Goal: Information Seeking & Learning: Find specific fact

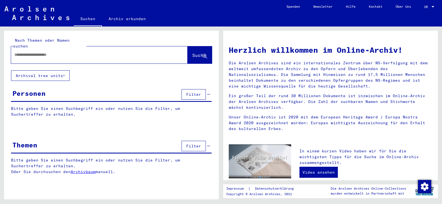
click at [51, 52] on input "text" at bounding box center [92, 55] width 157 height 6
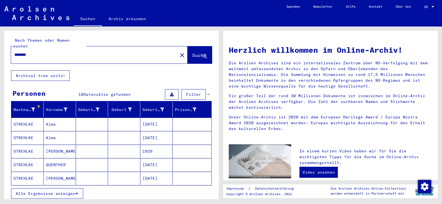
click at [46, 191] on span "Alle Ergebnisse anzeigen" at bounding box center [46, 193] width 60 height 5
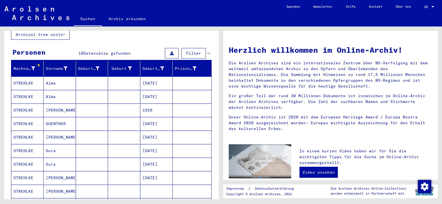
scroll to position [55, 0]
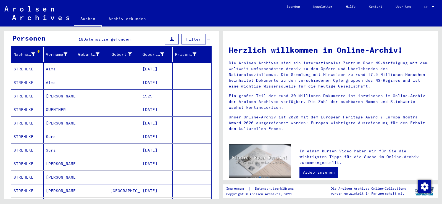
click at [25, 157] on mat-cell "STREHLKE" at bounding box center [27, 163] width 32 height 13
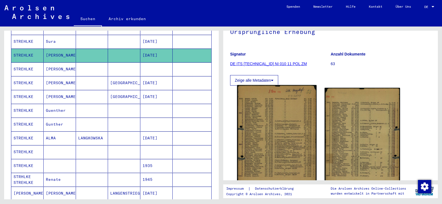
scroll to position [55, 0]
click at [277, 137] on img at bounding box center [276, 141] width 79 height 112
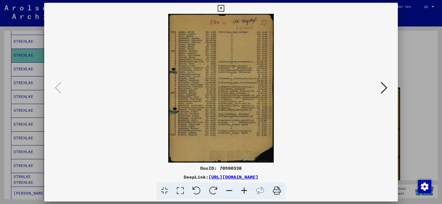
click at [277, 137] on img at bounding box center [221, 88] width 316 height 149
click at [21, 62] on div at bounding box center [221, 102] width 442 height 204
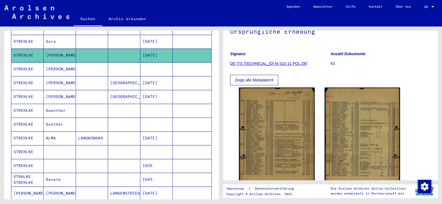
click at [22, 145] on mat-cell "STREHLKE" at bounding box center [27, 152] width 32 height 14
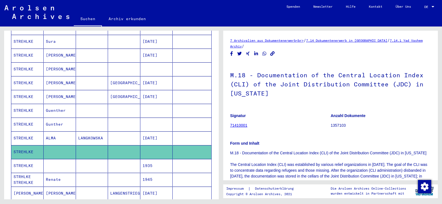
click at [21, 160] on mat-cell "STREHLKE" at bounding box center [27, 166] width 32 height 14
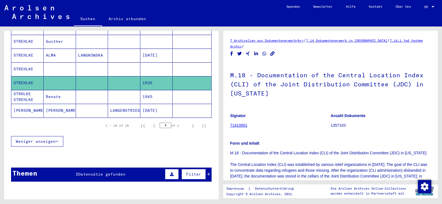
scroll to position [221, 0]
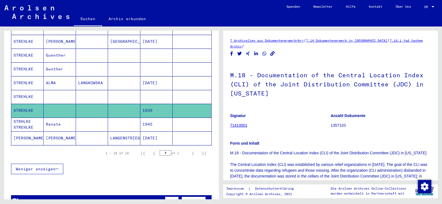
click at [19, 131] on mat-cell "[PERSON_NAME]" at bounding box center [27, 138] width 32 height 14
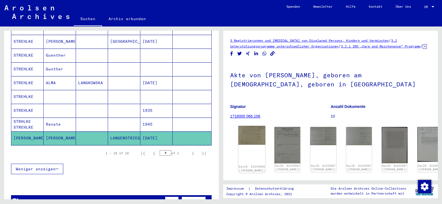
click at [246, 136] on img at bounding box center [251, 135] width 27 height 19
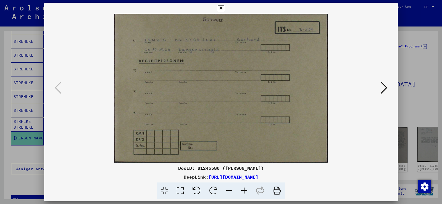
click at [246, 136] on img at bounding box center [221, 88] width 316 height 149
click at [385, 87] on icon at bounding box center [383, 87] width 7 height 13
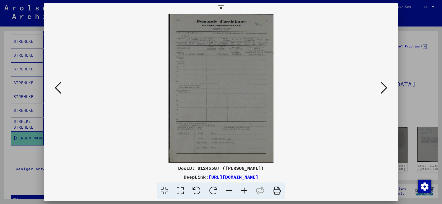
click at [385, 87] on icon at bounding box center [383, 87] width 7 height 13
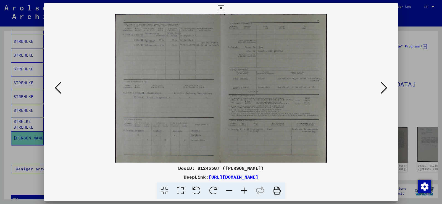
click at [22, 79] on div at bounding box center [221, 102] width 442 height 204
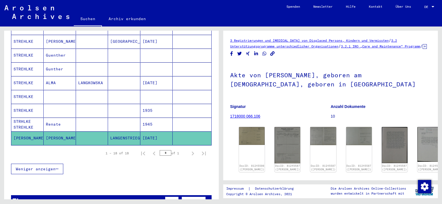
click at [25, 63] on mat-cell "STREHLKE" at bounding box center [27, 69] width 32 height 14
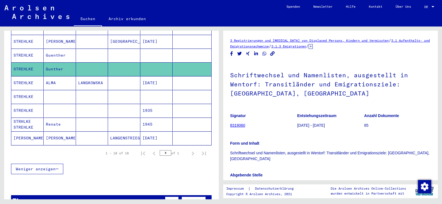
click at [27, 49] on mat-cell "STREHLKE" at bounding box center [27, 56] width 32 height 14
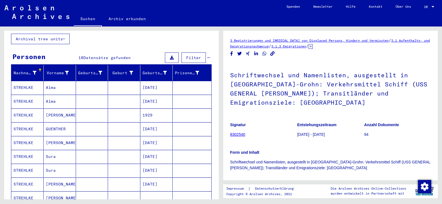
scroll to position [28, 0]
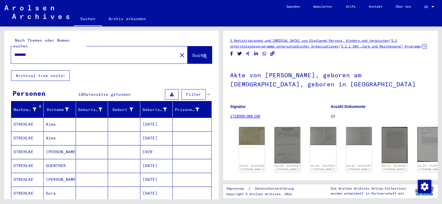
click at [26, 52] on input "********" at bounding box center [94, 55] width 160 height 6
click at [192, 52] on span "Suche" at bounding box center [199, 55] width 14 height 6
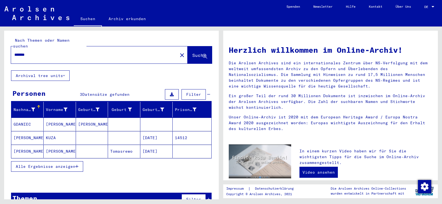
click at [57, 164] on span "Alle Ergebnisse anzeigen" at bounding box center [46, 166] width 60 height 5
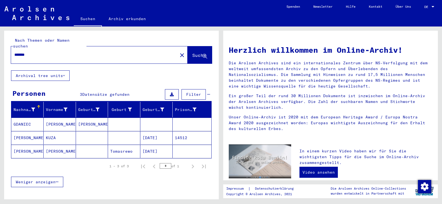
click at [23, 52] on input "*******" at bounding box center [92, 55] width 157 height 6
click at [16, 52] on input "**********" at bounding box center [92, 55] width 157 height 6
drag, startPoint x: 187, startPoint y: 48, endPoint x: 174, endPoint y: 53, distance: 14.7
click at [192, 52] on span "Suche" at bounding box center [199, 55] width 14 height 6
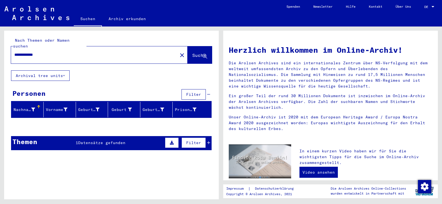
click at [40, 52] on input "**********" at bounding box center [92, 55] width 157 height 6
click at [97, 140] on span "Datensätze gefunden" at bounding box center [101, 142] width 47 height 5
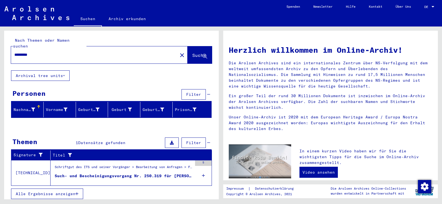
click at [98, 173] on div "Such- und Bescheinigungsvorgang Nr. 250.319 für [PERSON_NAME] geboren [DEMOGRAP…" at bounding box center [123, 176] width 137 height 6
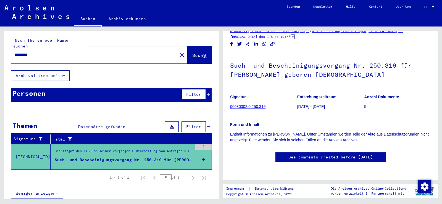
scroll to position [19, 0]
click at [26, 52] on input "********" at bounding box center [94, 55] width 160 height 6
click at [192, 52] on span "Suche" at bounding box center [199, 55] width 14 height 6
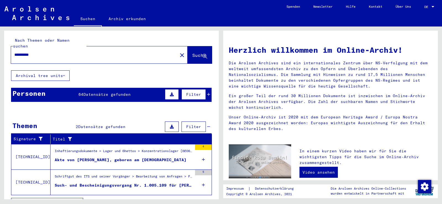
scroll to position [6, 0]
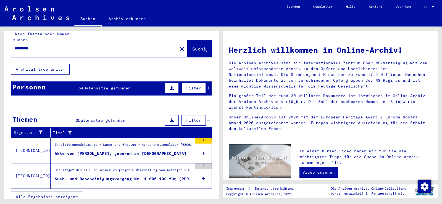
click at [58, 194] on span "Alle Ergebnisse anzeigen" at bounding box center [46, 196] width 60 height 5
click at [105, 151] on div "Akte von [PERSON_NAME], geboren am [DEMOGRAPHIC_DATA]" at bounding box center [121, 154] width 132 height 6
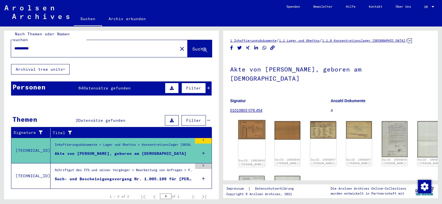
click at [245, 120] on img at bounding box center [251, 129] width 27 height 19
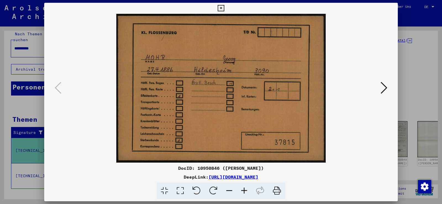
click at [245, 117] on img at bounding box center [221, 88] width 316 height 149
click at [386, 89] on icon at bounding box center [383, 87] width 7 height 13
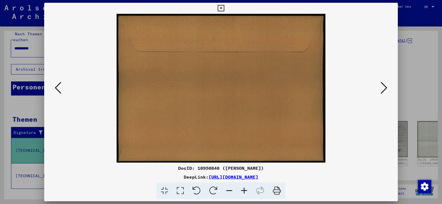
click at [386, 89] on icon at bounding box center [383, 87] width 7 height 13
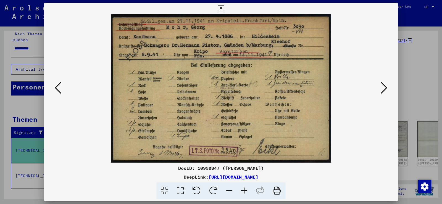
click at [386, 89] on icon at bounding box center [383, 87] width 7 height 13
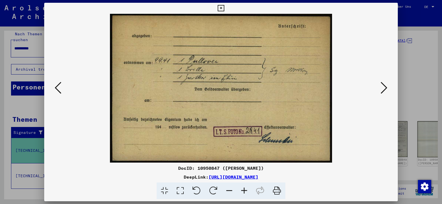
click at [386, 89] on icon at bounding box center [383, 87] width 7 height 13
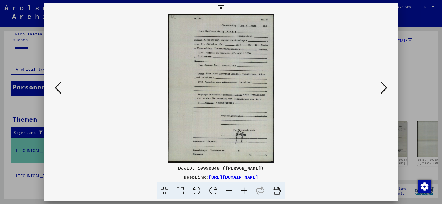
click at [386, 89] on icon at bounding box center [383, 87] width 7 height 13
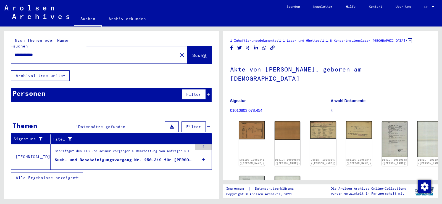
drag, startPoint x: 46, startPoint y: 47, endPoint x: 0, endPoint y: 54, distance: 46.6
click at [0, 54] on div "**********" at bounding box center [110, 113] width 221 height 173
drag, startPoint x: 187, startPoint y: 48, endPoint x: 169, endPoint y: 62, distance: 22.5
click at [192, 52] on span "Suche" at bounding box center [199, 55] width 14 height 6
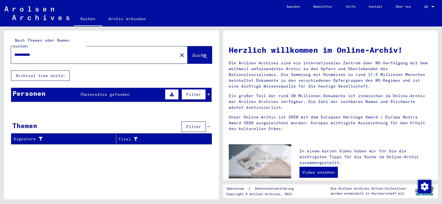
drag, startPoint x: 52, startPoint y: 48, endPoint x: 5, endPoint y: 44, distance: 47.1
click at [5, 44] on div "**********" at bounding box center [111, 51] width 215 height 40
click at [41, 52] on input "**********" at bounding box center [92, 55] width 157 height 6
click at [195, 52] on span "Suche" at bounding box center [199, 55] width 14 height 6
click at [39, 52] on input "**********" at bounding box center [92, 55] width 157 height 6
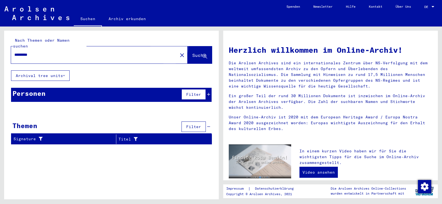
click at [189, 46] on button "Suche" at bounding box center [199, 54] width 24 height 17
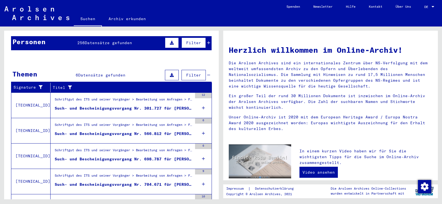
scroll to position [83, 0]
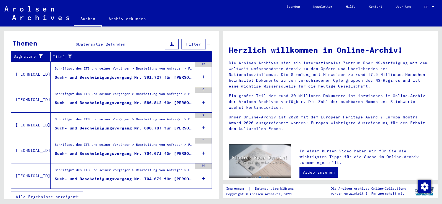
click at [33, 194] on span "Alle Ergebnisse anzeigen" at bounding box center [46, 196] width 60 height 5
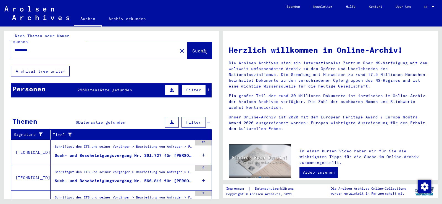
scroll to position [0, 0]
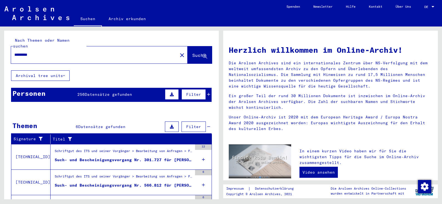
click at [177, 157] on div "Such- und Bescheinigungsvorgang Nr. 301.727 für [PERSON_NAME] geboren [DEMOGRAP…" at bounding box center [123, 160] width 137 height 6
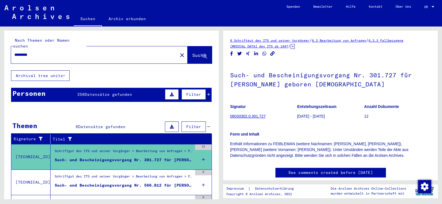
scroll to position [55, 0]
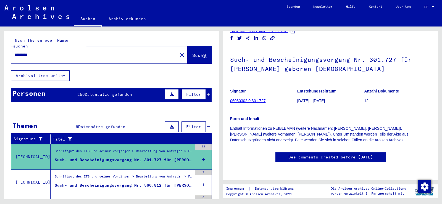
click at [22, 49] on div "*********" at bounding box center [92, 55] width 163 height 12
click at [23, 52] on input "*********" at bounding box center [94, 55] width 160 height 6
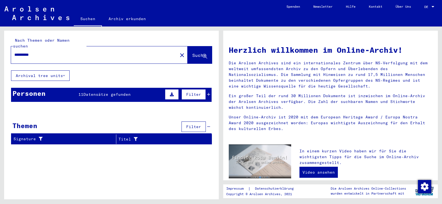
click at [90, 92] on span "Datensätze gefunden" at bounding box center [106, 94] width 47 height 5
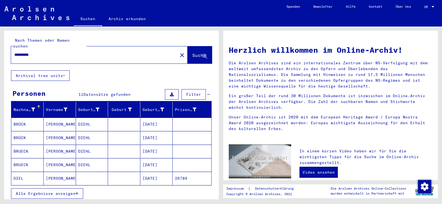
click at [17, 172] on mat-cell "DIEL" at bounding box center [27, 178] width 32 height 13
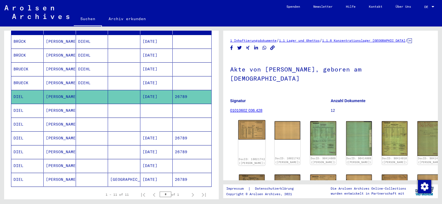
click at [248, 121] on img at bounding box center [251, 129] width 27 height 19
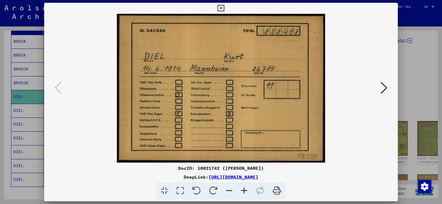
click at [248, 121] on img at bounding box center [221, 88] width 316 height 149
click at [384, 87] on icon at bounding box center [383, 87] width 7 height 13
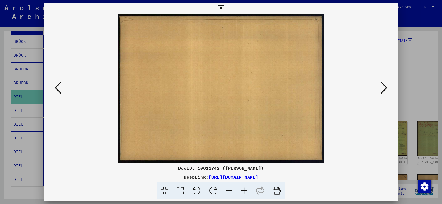
click at [384, 87] on icon at bounding box center [383, 87] width 7 height 13
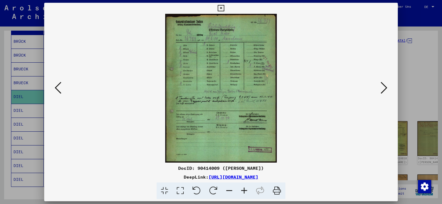
click at [384, 87] on icon at bounding box center [383, 87] width 7 height 13
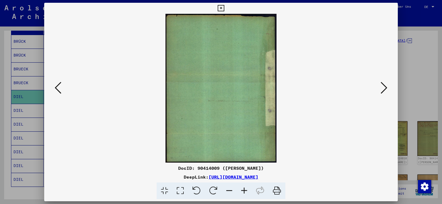
click at [384, 87] on icon at bounding box center [383, 87] width 7 height 13
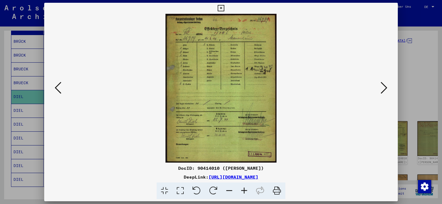
click at [385, 87] on icon at bounding box center [383, 87] width 7 height 13
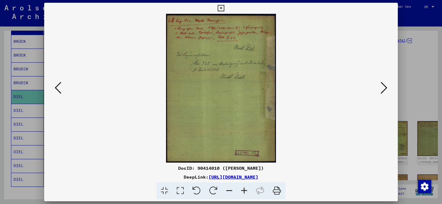
click at [385, 87] on icon at bounding box center [383, 87] width 7 height 13
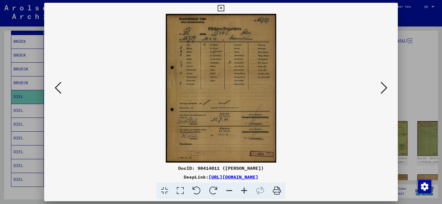
click at [385, 87] on icon at bounding box center [383, 87] width 7 height 13
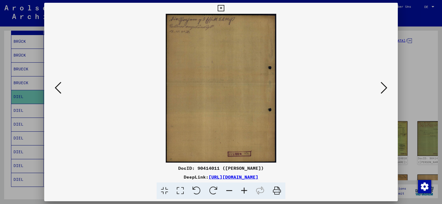
click at [385, 87] on icon at bounding box center [383, 87] width 7 height 13
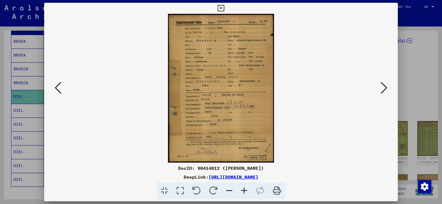
click at [242, 192] on icon at bounding box center [244, 190] width 15 height 17
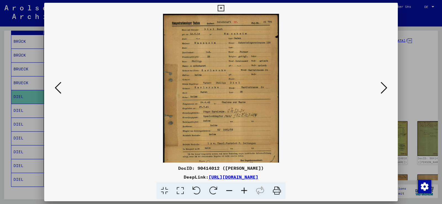
click at [244, 190] on icon at bounding box center [244, 190] width 15 height 17
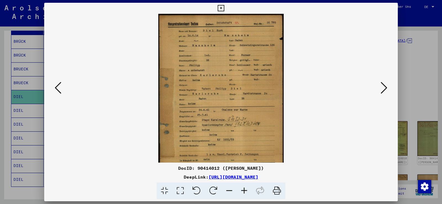
click at [386, 88] on icon at bounding box center [383, 87] width 7 height 13
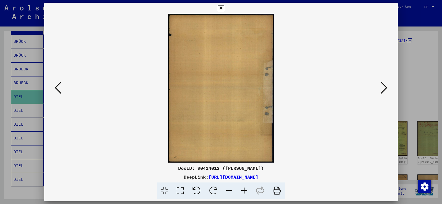
click at [386, 88] on icon at bounding box center [383, 87] width 7 height 13
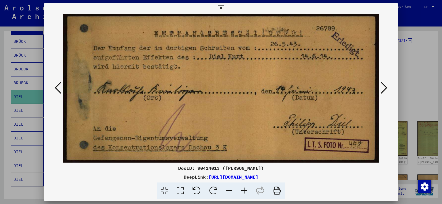
click at [386, 87] on icon at bounding box center [383, 87] width 7 height 13
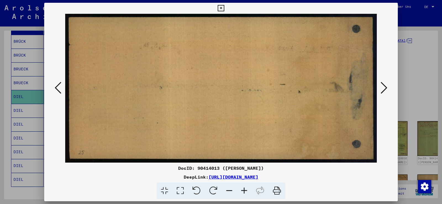
click at [386, 87] on icon at bounding box center [383, 87] width 7 height 13
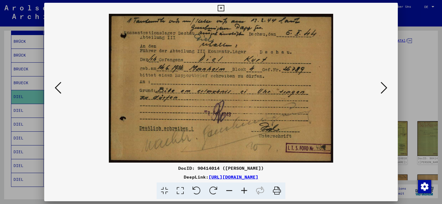
click at [386, 87] on icon at bounding box center [383, 87] width 7 height 13
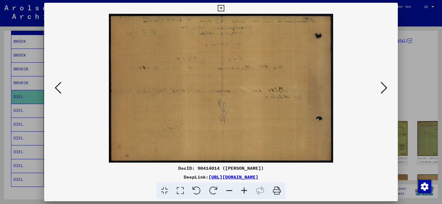
click at [386, 87] on icon at bounding box center [383, 87] width 7 height 13
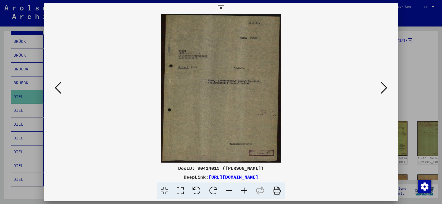
click at [386, 87] on icon at bounding box center [383, 87] width 7 height 13
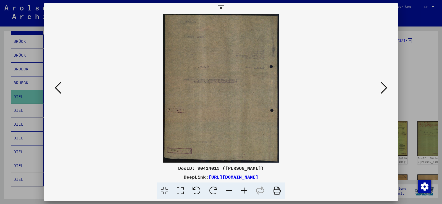
click at [386, 88] on icon at bounding box center [383, 87] width 7 height 13
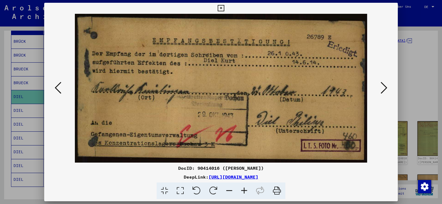
click at [386, 88] on icon at bounding box center [383, 87] width 7 height 13
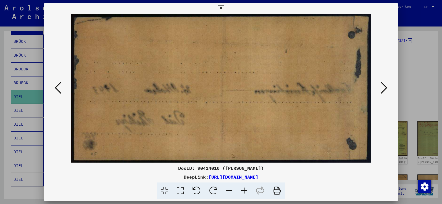
click at [386, 88] on icon at bounding box center [383, 87] width 7 height 13
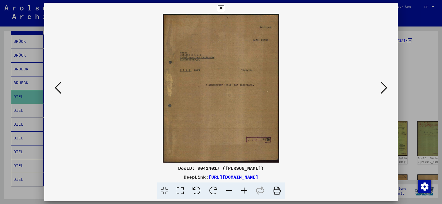
click at [386, 88] on icon at bounding box center [383, 87] width 7 height 13
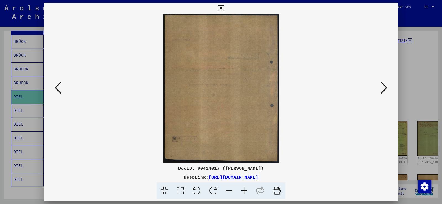
click at [386, 88] on icon at bounding box center [383, 87] width 7 height 13
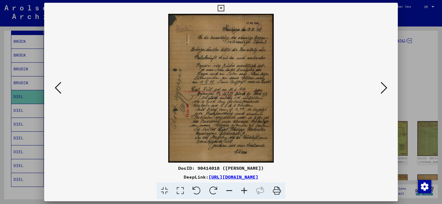
click at [243, 188] on icon at bounding box center [244, 190] width 15 height 17
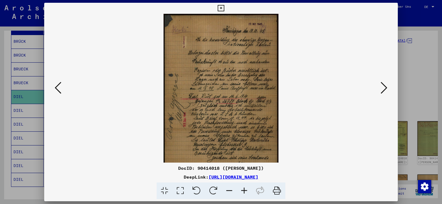
click at [243, 188] on icon at bounding box center [244, 190] width 15 height 17
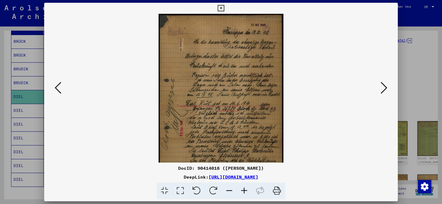
click at [243, 188] on icon at bounding box center [244, 190] width 15 height 17
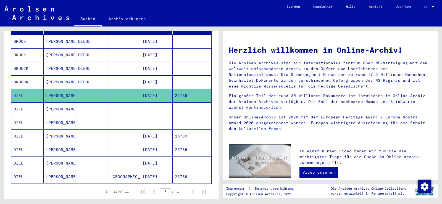
click at [20, 116] on mat-cell "DIEL" at bounding box center [27, 122] width 32 height 13
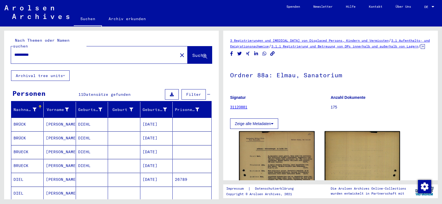
drag, startPoint x: 40, startPoint y: 47, endPoint x: 0, endPoint y: 50, distance: 40.1
click at [0, 50] on div "**********" at bounding box center [110, 113] width 221 height 173
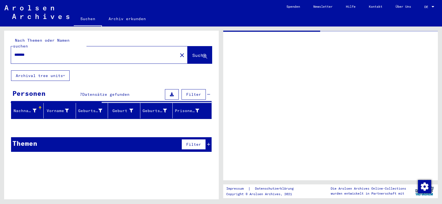
type input "********"
